Goal: Task Accomplishment & Management: Manage account settings

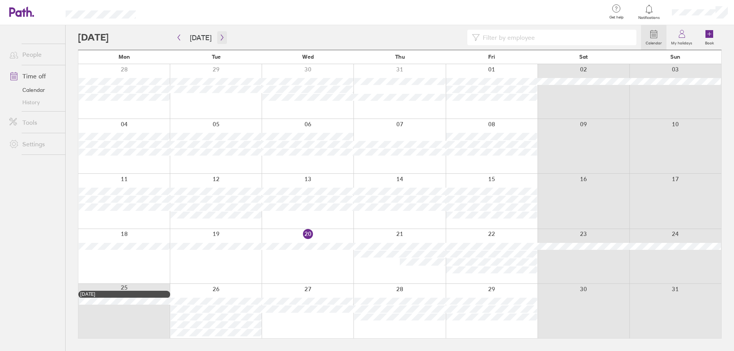
click at [219, 39] on icon "button" at bounding box center [222, 37] width 6 height 6
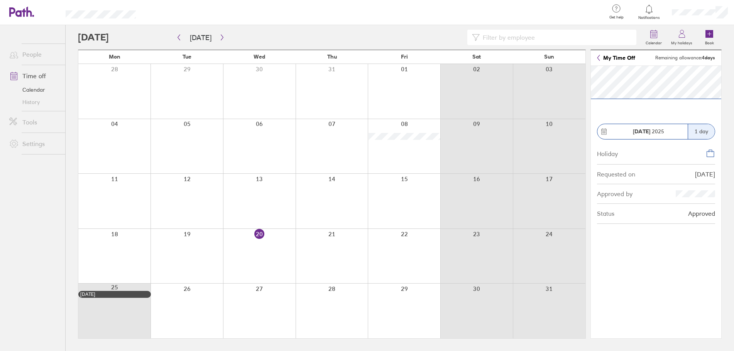
click at [713, 155] on icon at bounding box center [710, 153] width 9 height 9
click at [684, 39] on label "My holidays" at bounding box center [681, 42] width 30 height 7
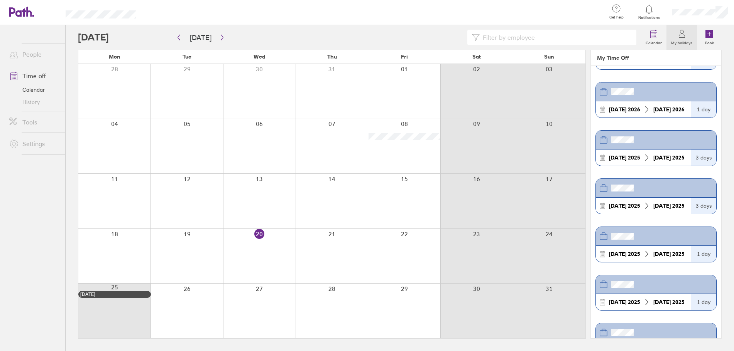
scroll to position [139, 0]
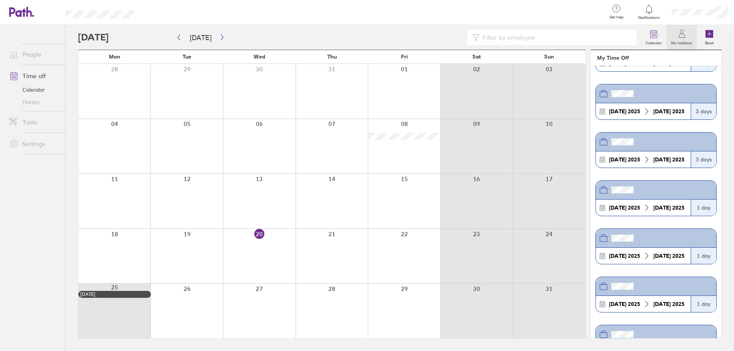
click at [603, 209] on icon at bounding box center [602, 207] width 7 height 7
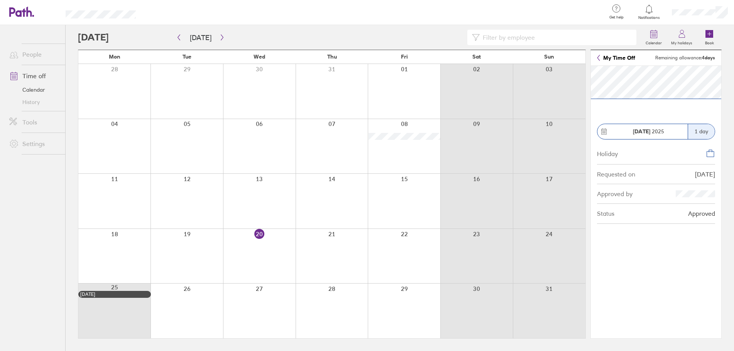
click at [625, 176] on div "Requested on" at bounding box center [616, 174] width 38 height 7
click at [35, 76] on link "Time off" at bounding box center [34, 75] width 62 height 15
click at [650, 34] on icon at bounding box center [653, 33] width 9 height 9
click at [643, 130] on strong "[DATE]" at bounding box center [641, 131] width 17 height 7
click at [702, 134] on div "1 day" at bounding box center [700, 131] width 27 height 15
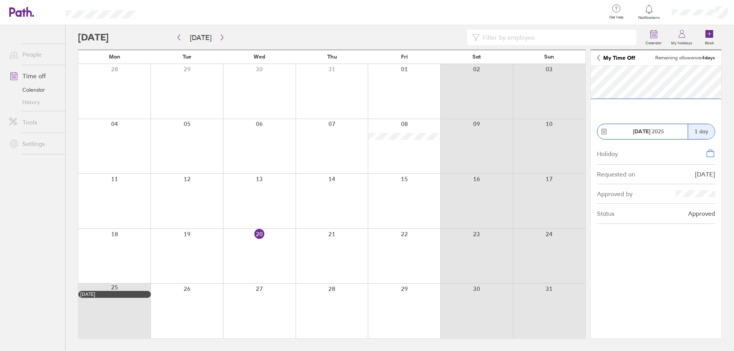
click at [709, 57] on strong "4 days" at bounding box center [708, 58] width 13 height 6
click at [618, 57] on link "My Time Off" at bounding box center [616, 58] width 38 height 6
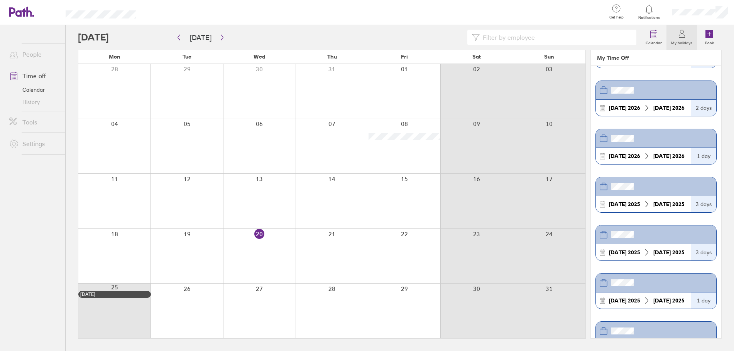
scroll to position [93, 0]
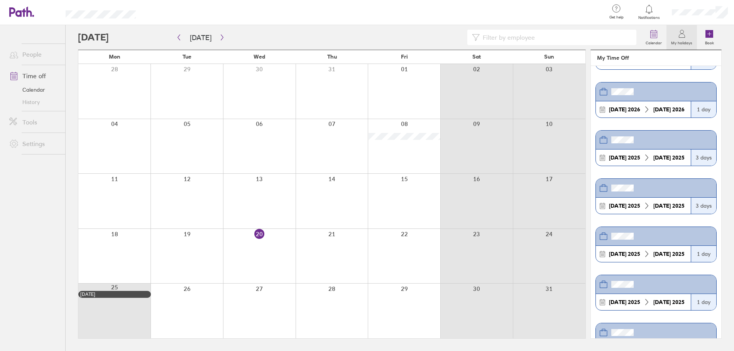
click at [624, 253] on strong "[DATE]" at bounding box center [617, 254] width 17 height 7
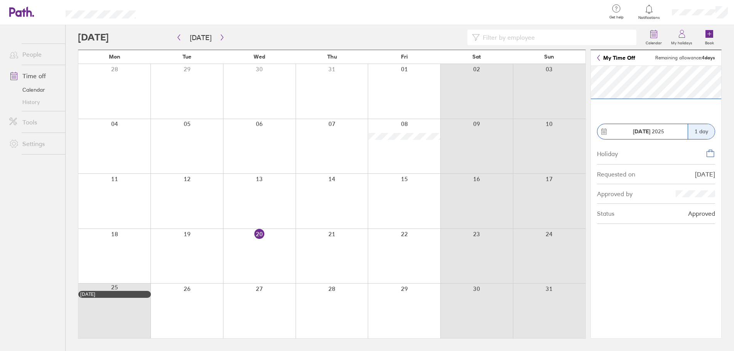
click at [707, 214] on div "Approved" at bounding box center [701, 213] width 27 height 7
click at [709, 155] on icon at bounding box center [710, 153] width 9 height 9
click at [30, 76] on link "Time off" at bounding box center [34, 75] width 62 height 15
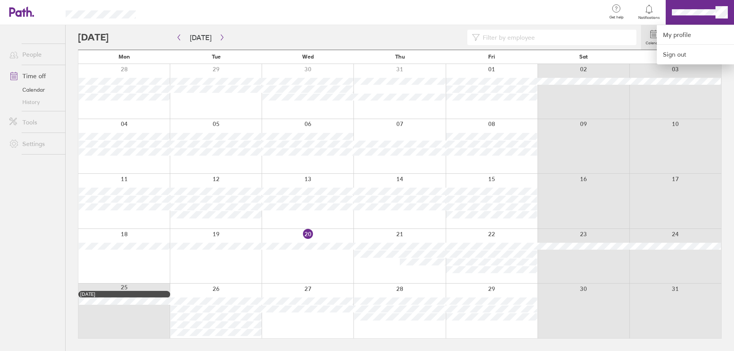
click at [698, 12] on div at bounding box center [367, 175] width 734 height 351
click at [679, 37] on link "My profile" at bounding box center [695, 35] width 77 height 20
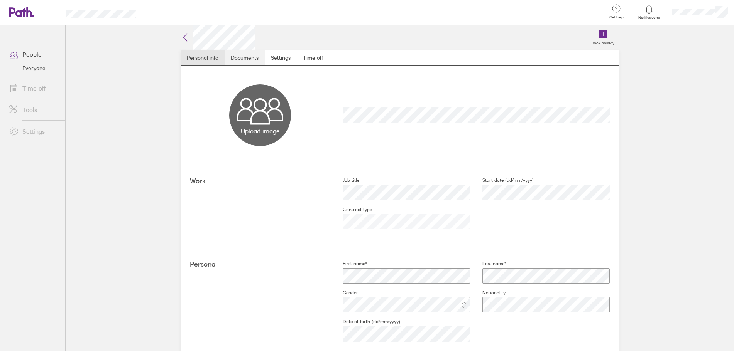
click at [244, 56] on link "Documents" at bounding box center [245, 57] width 40 height 15
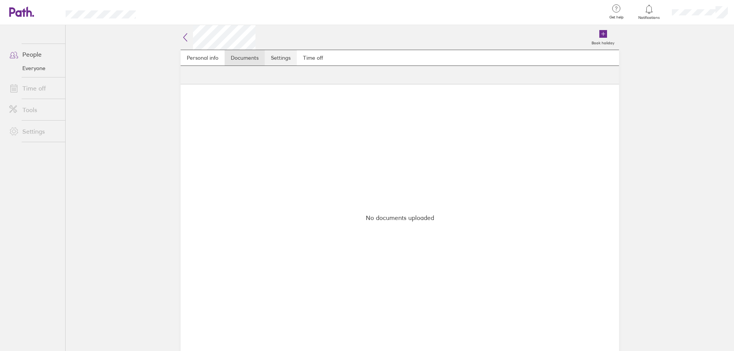
click at [287, 58] on link "Settings" at bounding box center [281, 57] width 32 height 15
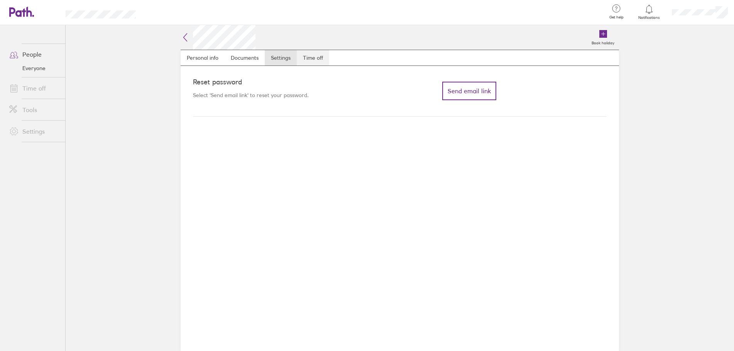
click at [311, 57] on link "Time off" at bounding box center [313, 57] width 32 height 15
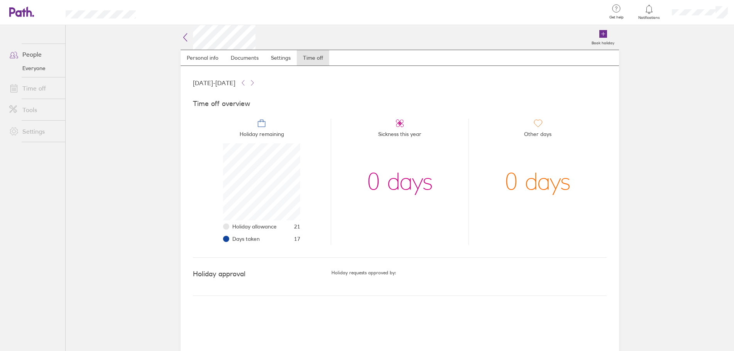
scroll to position [77, 77]
click at [240, 240] on span "Days taken" at bounding box center [245, 239] width 27 height 6
click at [218, 274] on h4 "Holiday approval" at bounding box center [262, 274] width 138 height 8
click at [355, 275] on h5 "Holiday requests approved by:" at bounding box center [468, 272] width 275 height 5
click at [201, 57] on link "Personal info" at bounding box center [203, 57] width 44 height 15
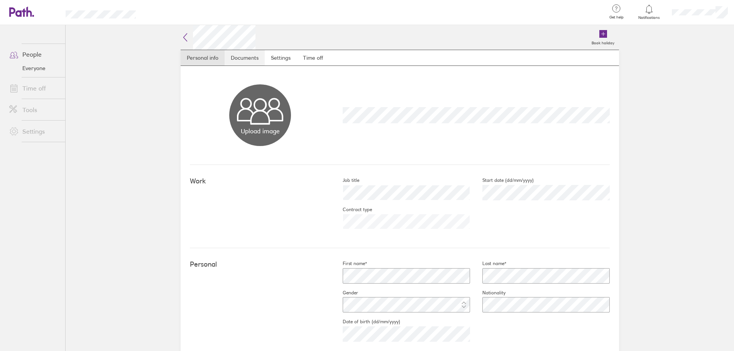
click at [232, 60] on link "Documents" at bounding box center [245, 57] width 40 height 15
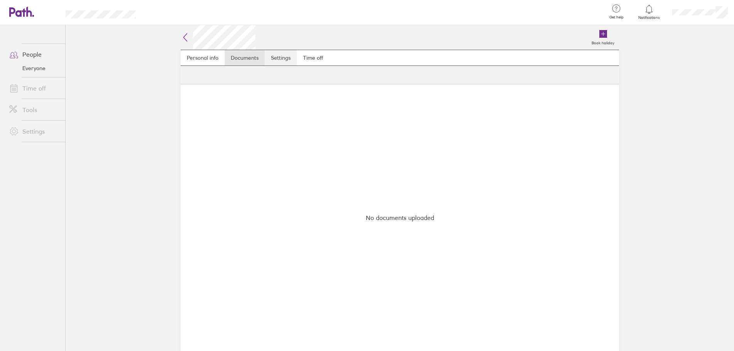
click at [280, 59] on link "Settings" at bounding box center [281, 57] width 32 height 15
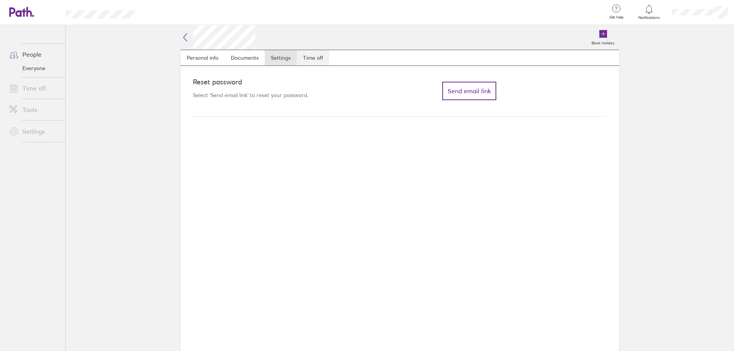
click at [320, 59] on link "Time off" at bounding box center [313, 57] width 32 height 15
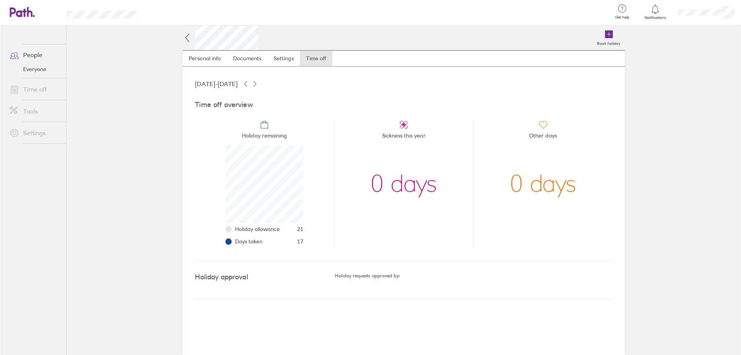
scroll to position [77, 77]
click at [650, 15] on link "Notifications" at bounding box center [649, 12] width 25 height 16
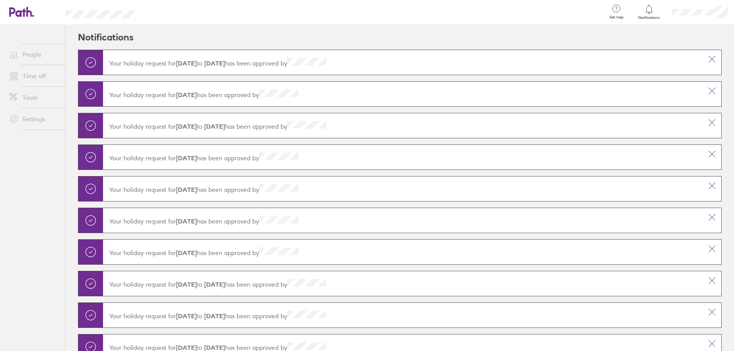
click at [91, 95] on icon at bounding box center [90, 94] width 3 height 2
click at [178, 94] on strong "[DATE]" at bounding box center [186, 95] width 21 height 8
click at [181, 92] on strong "[DATE]" at bounding box center [186, 95] width 21 height 8
click at [248, 89] on div "Your holiday request for [DATE] has been approved by" at bounding box center [403, 94] width 600 height 22
click at [615, 11] on icon at bounding box center [615, 8] width 9 height 9
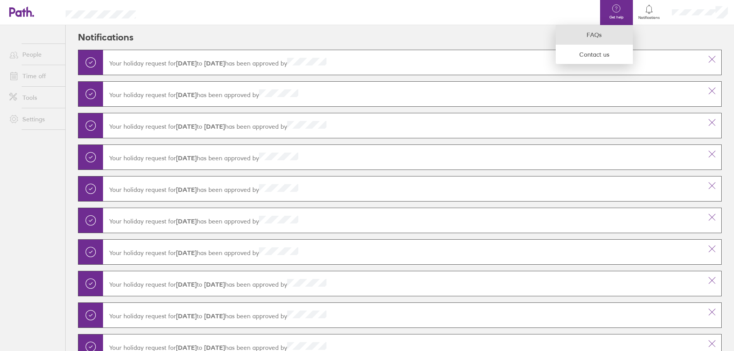
click at [605, 31] on link "FAQs" at bounding box center [594, 35] width 77 height 20
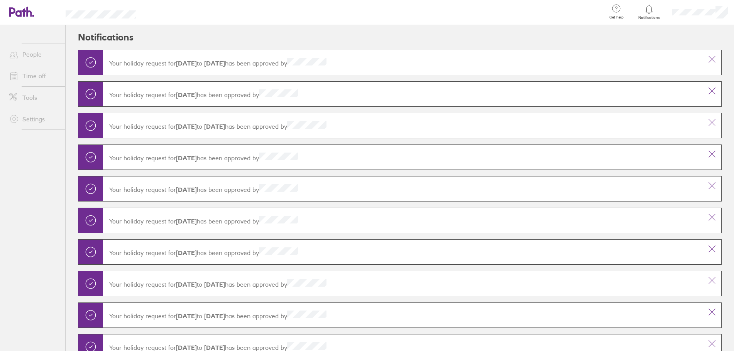
click at [27, 76] on link "Time off" at bounding box center [34, 75] width 62 height 15
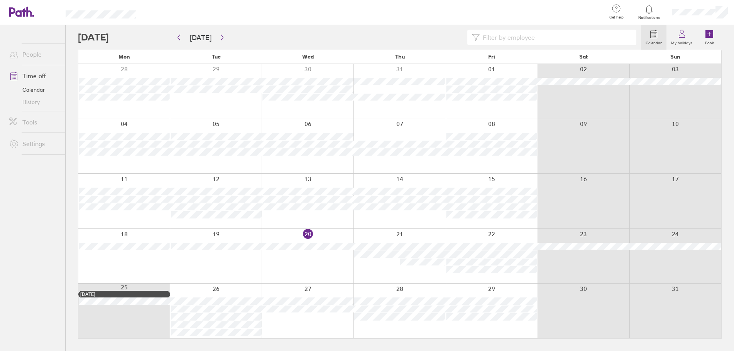
click at [22, 73] on span at bounding box center [12, 75] width 19 height 9
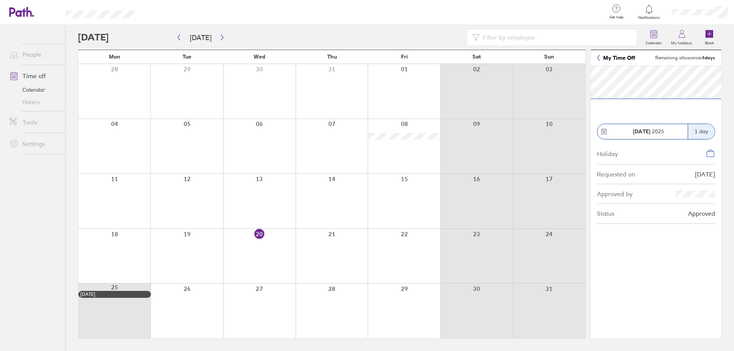
click at [31, 87] on link "Calendar" at bounding box center [34, 90] width 62 height 12
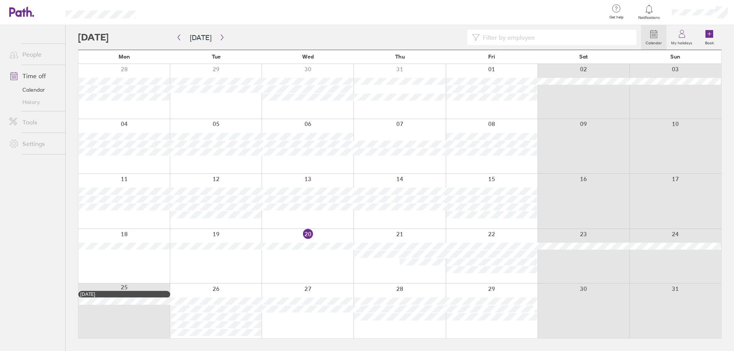
click at [37, 76] on link "Time off" at bounding box center [34, 75] width 62 height 15
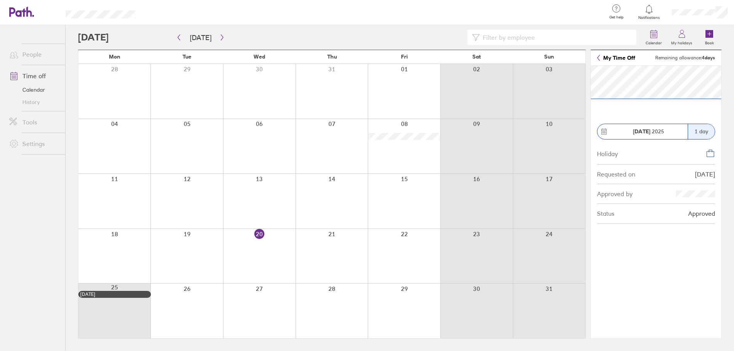
click at [700, 125] on div "1 day" at bounding box center [700, 131] width 27 height 15
click at [601, 130] on icon at bounding box center [603, 131] width 5 height 5
click at [697, 178] on div "Requested on [DATE]" at bounding box center [656, 175] width 118 height 20
click at [698, 253] on section "[DATE] 1 day Holiday Requested on [DATE] Approved by Status Approved" at bounding box center [663, 204] width 130 height 276
click at [38, 75] on link "Time off" at bounding box center [34, 75] width 62 height 15
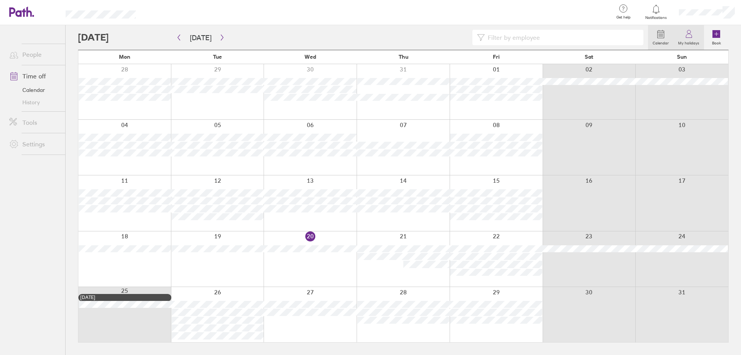
click at [689, 39] on label "My holidays" at bounding box center [688, 42] width 30 height 7
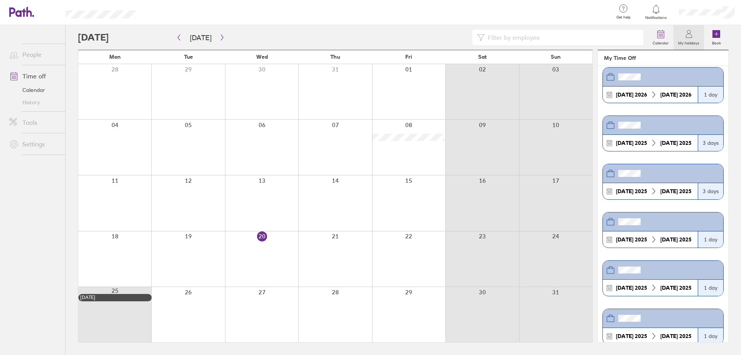
scroll to position [185, 0]
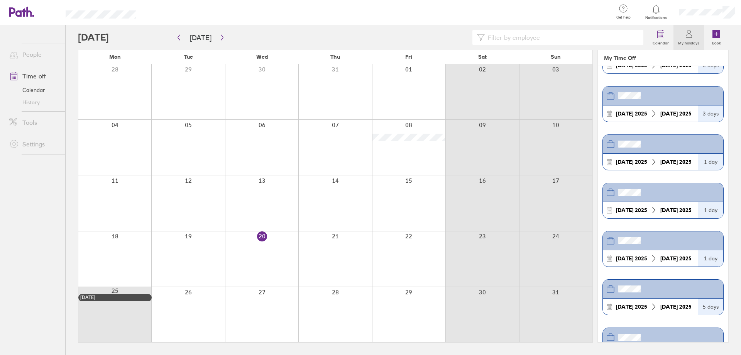
click at [654, 162] on icon at bounding box center [653, 161] width 7 height 7
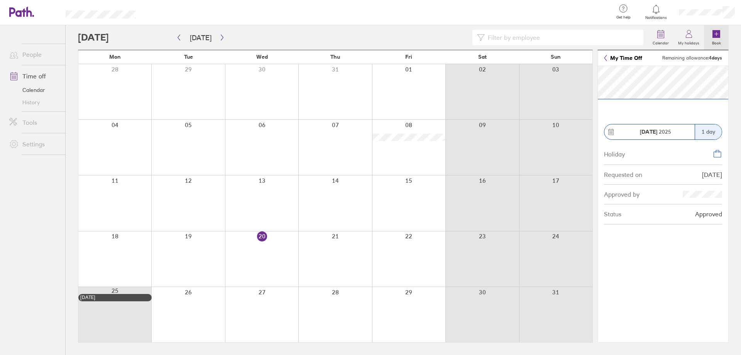
click at [718, 37] on icon at bounding box center [716, 34] width 8 height 8
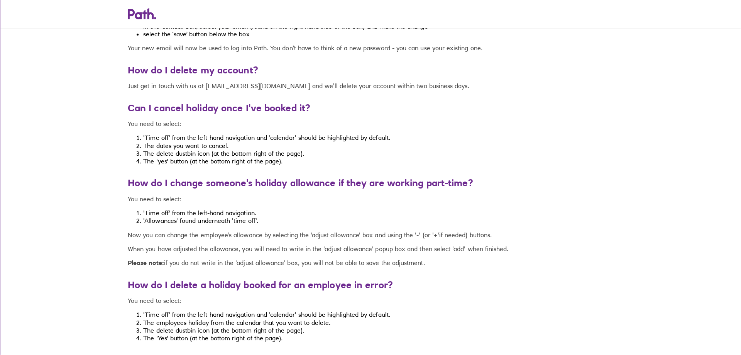
scroll to position [2558, 0]
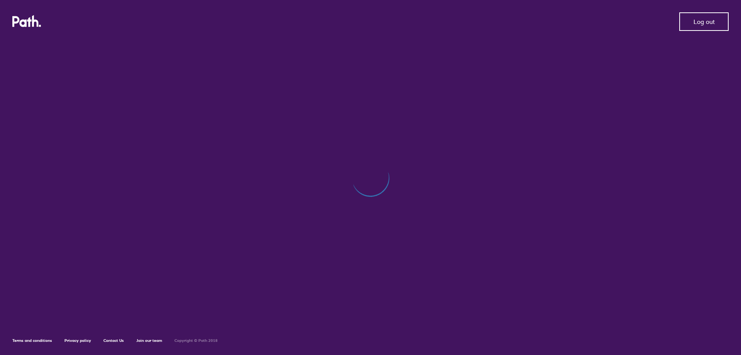
click at [711, 25] on span "Log out" at bounding box center [703, 21] width 21 height 7
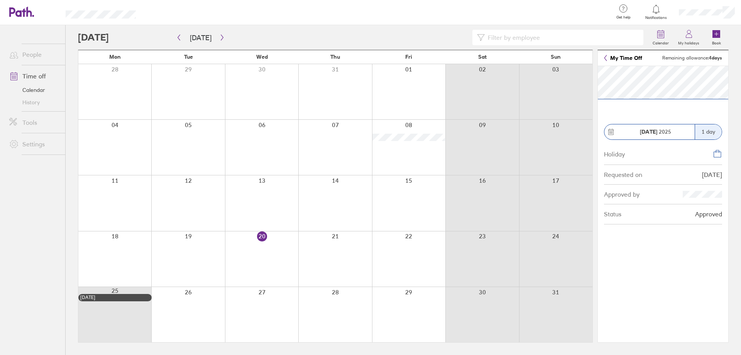
click at [708, 132] on div "1 day" at bounding box center [707, 131] width 27 height 15
click at [707, 177] on div "[DATE]" at bounding box center [712, 174] width 20 height 7
click at [719, 154] on icon at bounding box center [717, 153] width 9 height 9
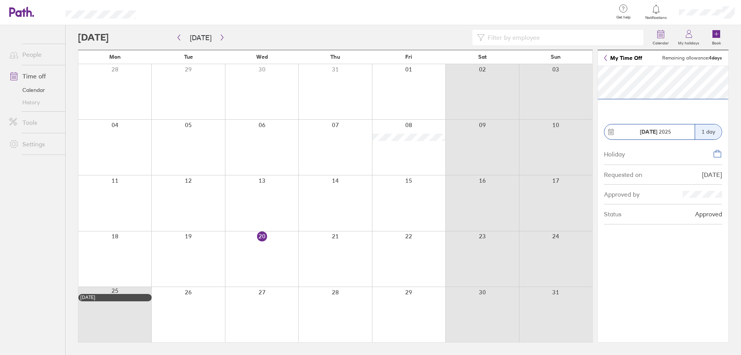
click at [650, 133] on strong "[DATE]" at bounding box center [648, 131] width 17 height 7
click at [644, 132] on strong "[DATE]" at bounding box center [648, 131] width 17 height 7
click at [643, 131] on strong "[DATE]" at bounding box center [648, 131] width 17 height 7
click at [703, 130] on div "1 day" at bounding box center [707, 131] width 27 height 15
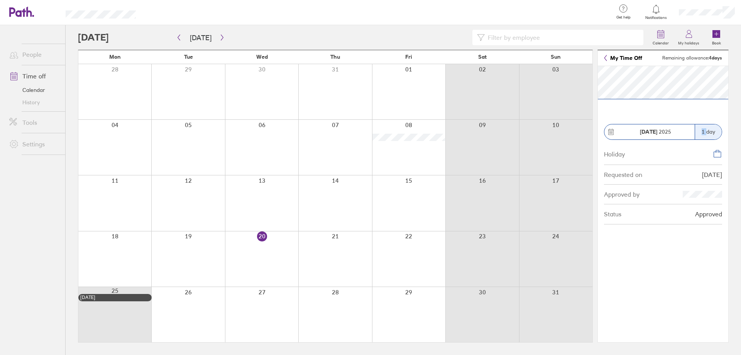
click at [703, 130] on div "1 day" at bounding box center [707, 131] width 27 height 15
click at [703, 259] on section "[DATE] 1 day Holiday Requested on [DATE] Approved by Status Approved" at bounding box center [663, 204] width 130 height 276
click at [708, 132] on div "1 day" at bounding box center [707, 131] width 27 height 15
click at [687, 36] on icon at bounding box center [688, 33] width 9 height 9
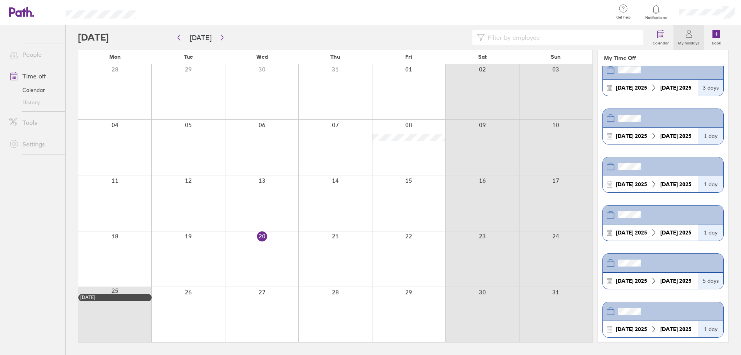
scroll to position [231, 0]
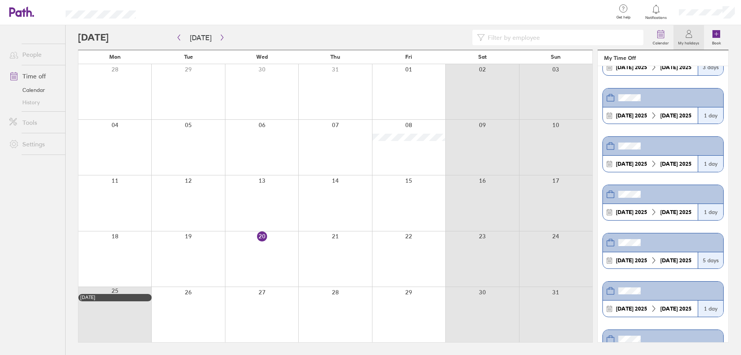
click at [610, 114] on icon at bounding box center [609, 114] width 5 height 0
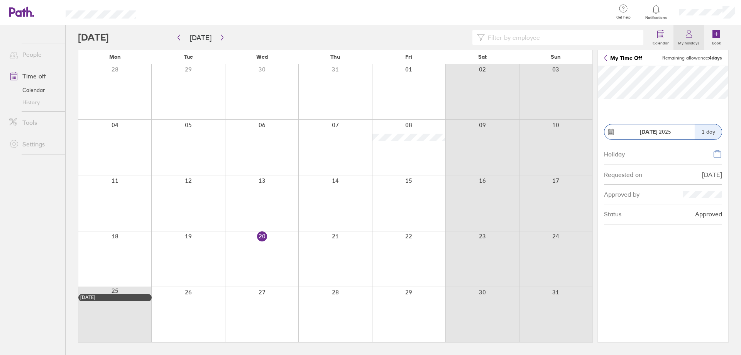
click at [689, 37] on icon at bounding box center [688, 33] width 9 height 9
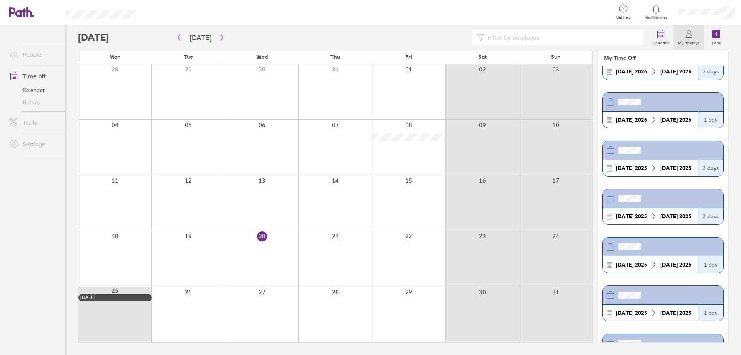
scroll to position [93, 0]
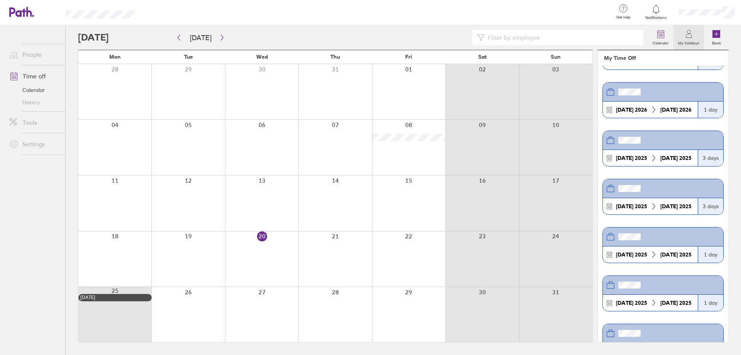
click at [709, 252] on div "1 day" at bounding box center [710, 254] width 25 height 16
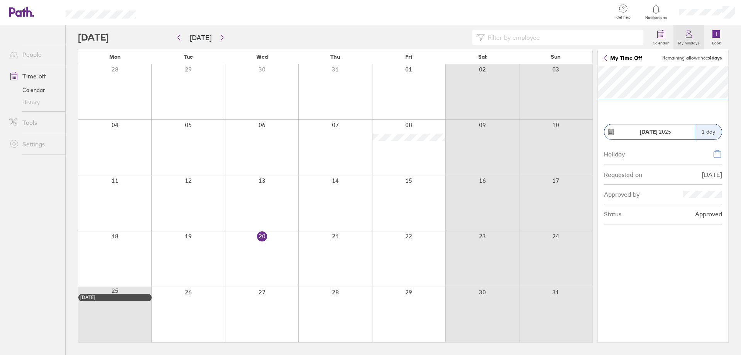
click at [687, 34] on icon at bounding box center [689, 36] width 6 height 4
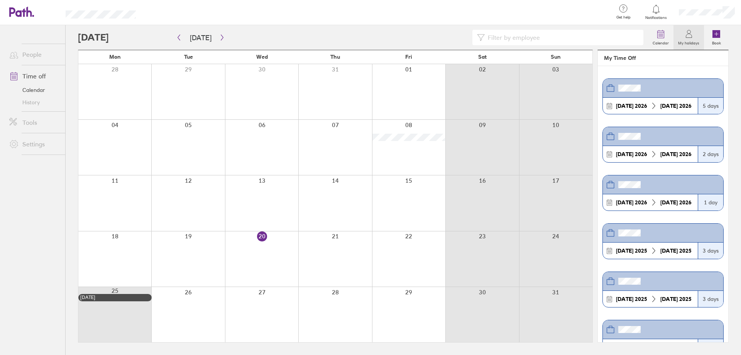
click at [712, 154] on div "2 days" at bounding box center [710, 154] width 25 height 16
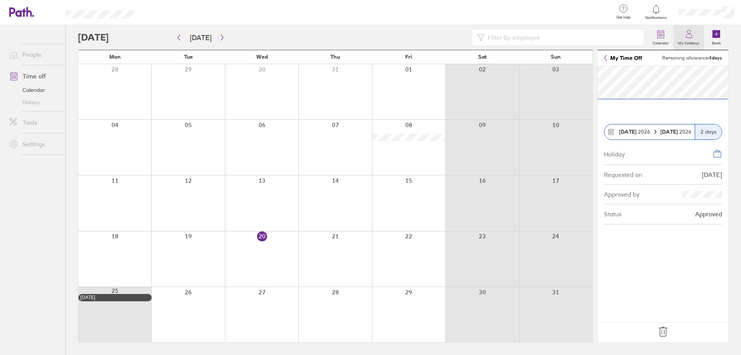
click at [689, 32] on icon at bounding box center [688, 33] width 9 height 9
